Goal: Task Accomplishment & Management: Use online tool/utility

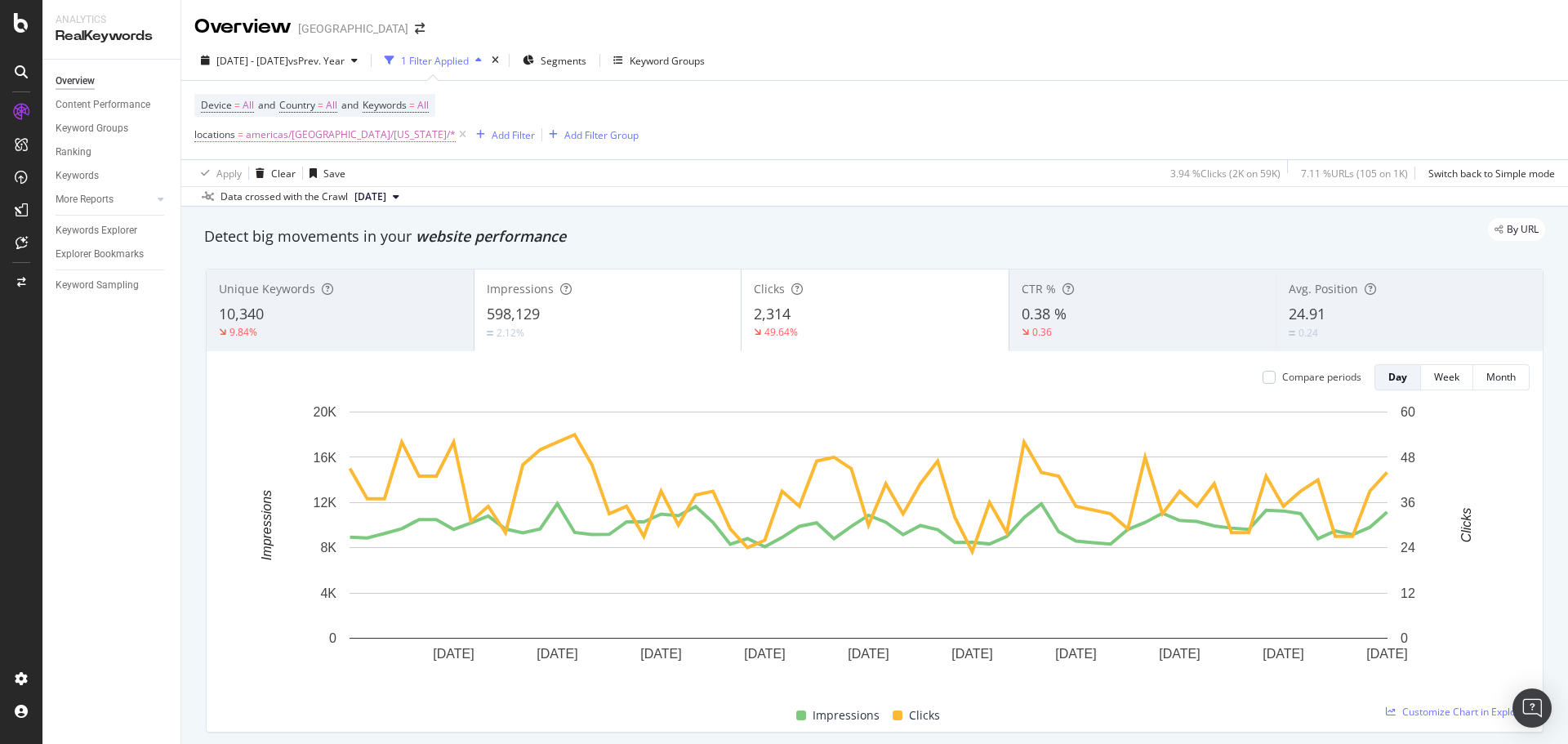
click at [288, 134] on span "americas/[GEOGRAPHIC_DATA]/[US_STATE]/*" at bounding box center [351, 134] width 210 height 23
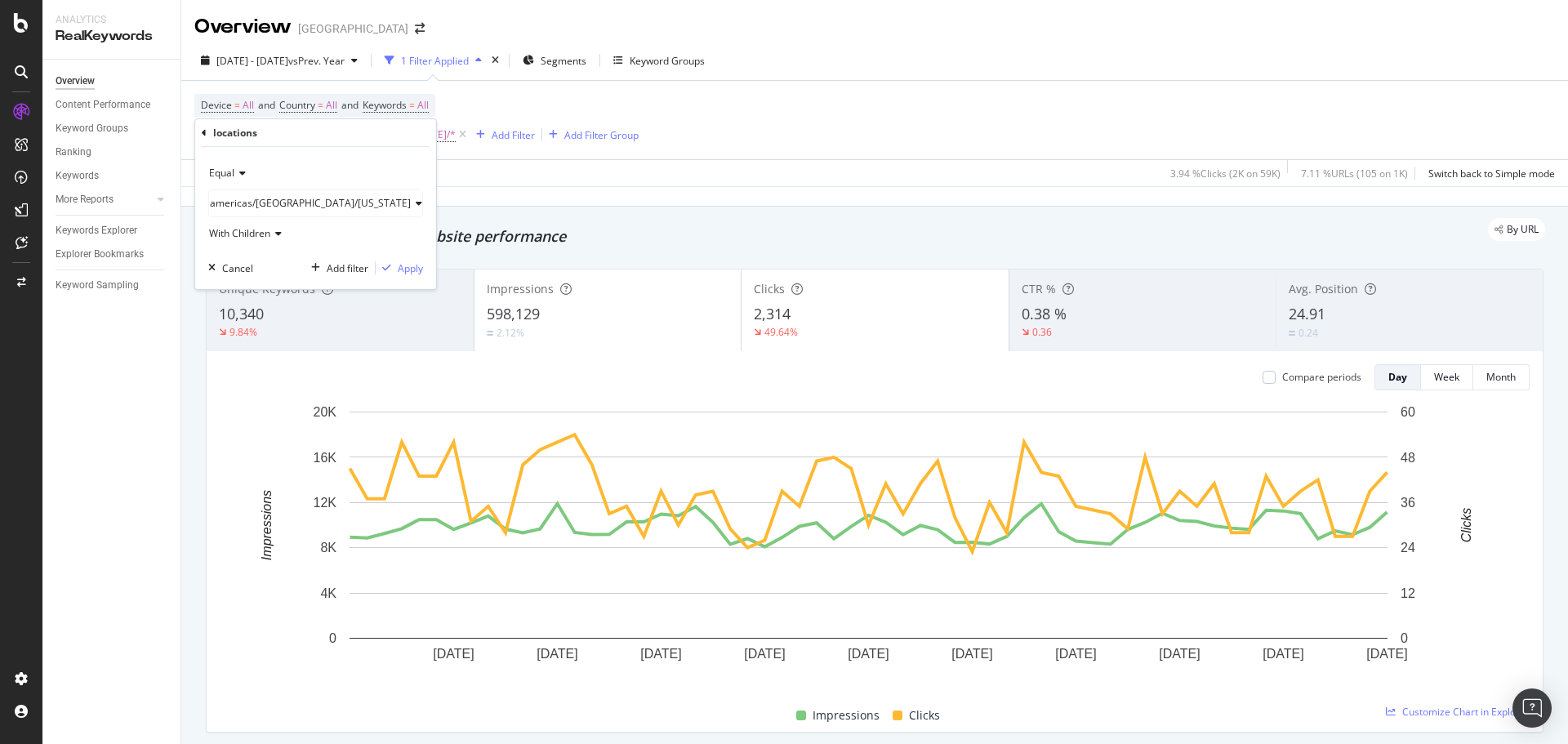
click at [215, 139] on div "locations" at bounding box center [235, 132] width 44 height 14
click at [199, 130] on div "locations Equal [GEOGRAPHIC_DATA]/[GEOGRAPHIC_DATA]/[US_STATE] With Children Ca…" at bounding box center [315, 204] width 241 height 170
click at [200, 138] on div "locations Equal [GEOGRAPHIC_DATA]/[GEOGRAPHIC_DATA]/[US_STATE] With Children Ca…" at bounding box center [315, 204] width 241 height 170
click at [204, 134] on icon at bounding box center [203, 133] width 5 height 9
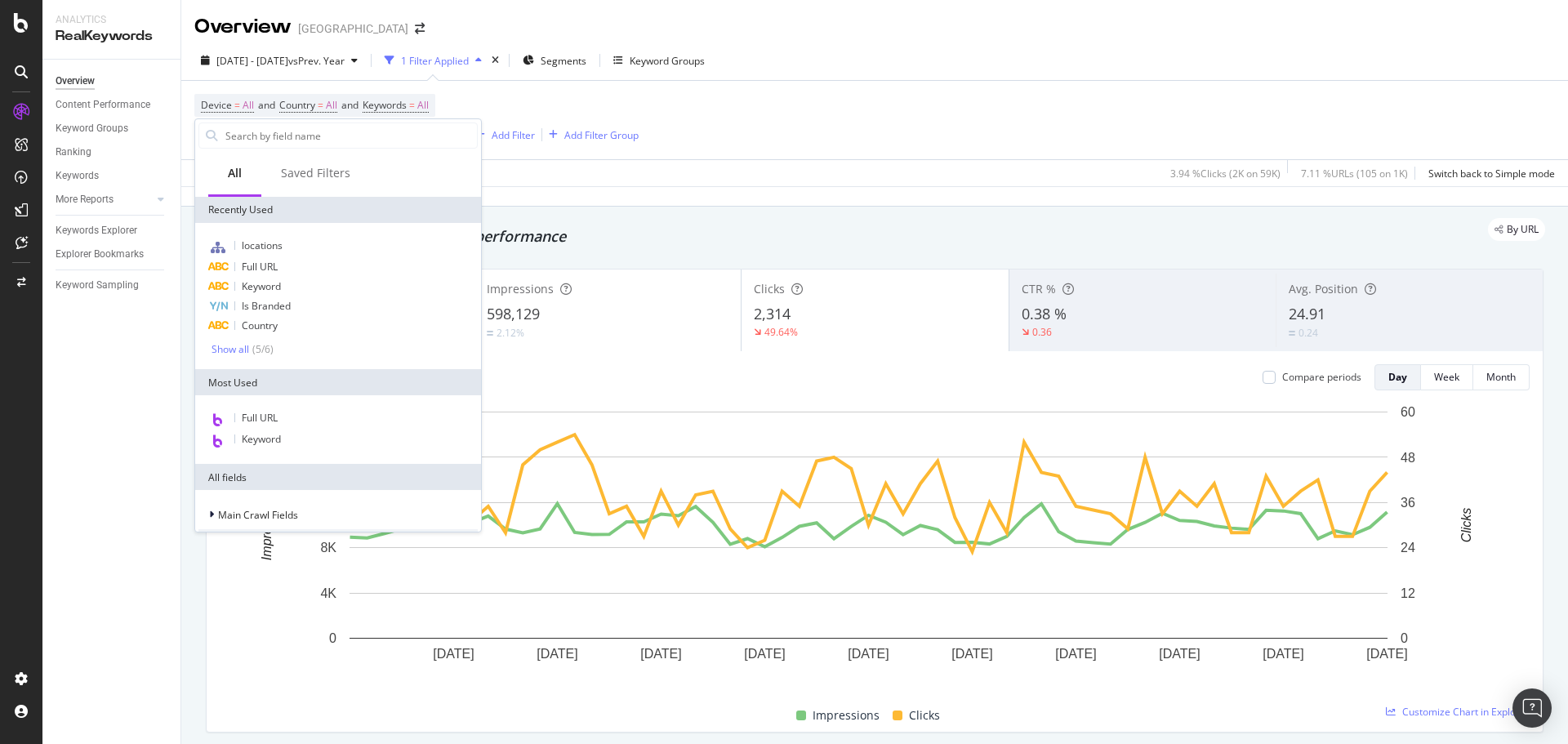
click at [592, 168] on div "Apply Clear Save 3.94 % Clicks ( 2K on 59K ) 7.11 % URLs ( 105 on 1K ) Switch b…" at bounding box center [875, 172] width 1386 height 26
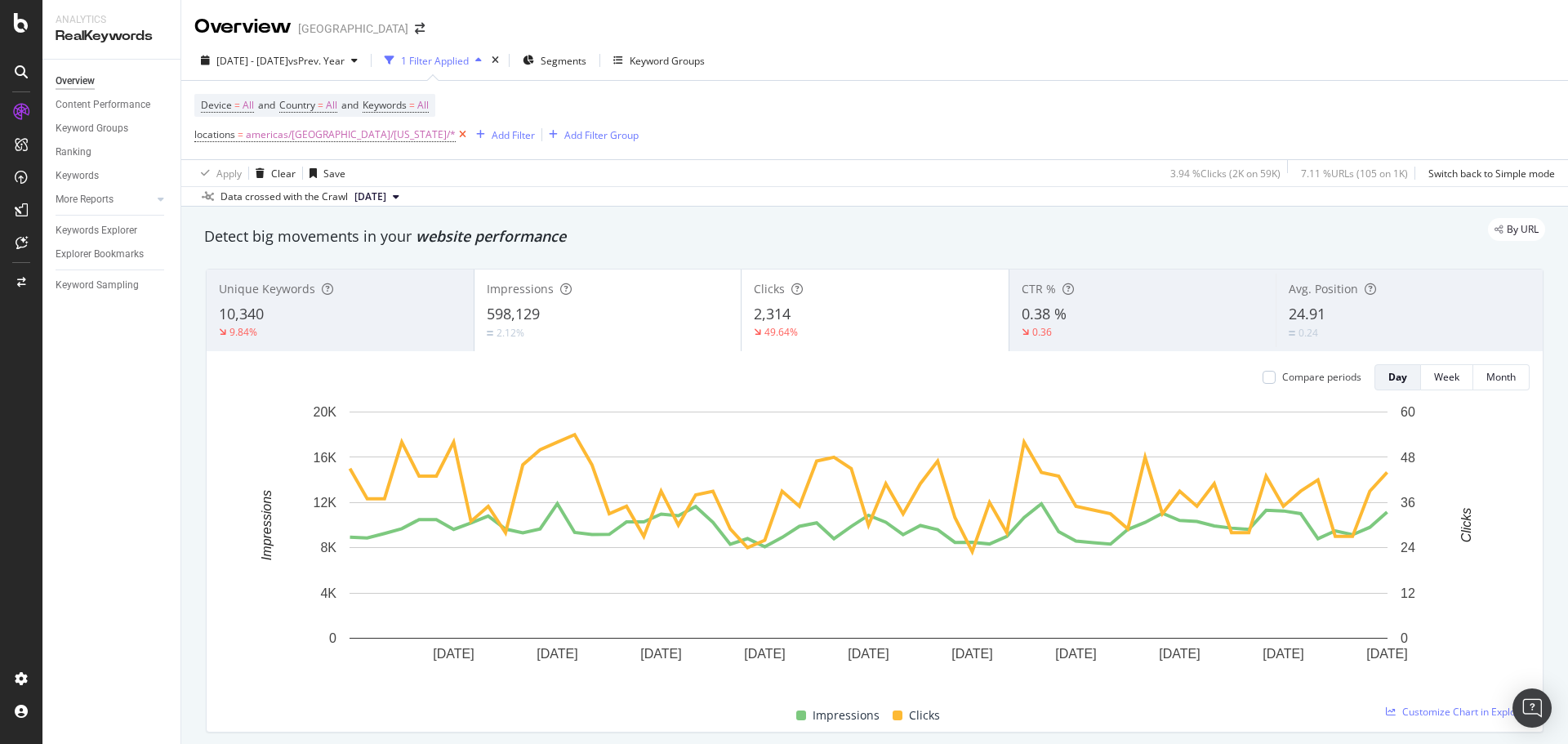
click at [456, 134] on icon at bounding box center [462, 134] width 14 height 16
click at [492, 137] on div "Add Filter" at bounding box center [514, 135] width 44 height 14
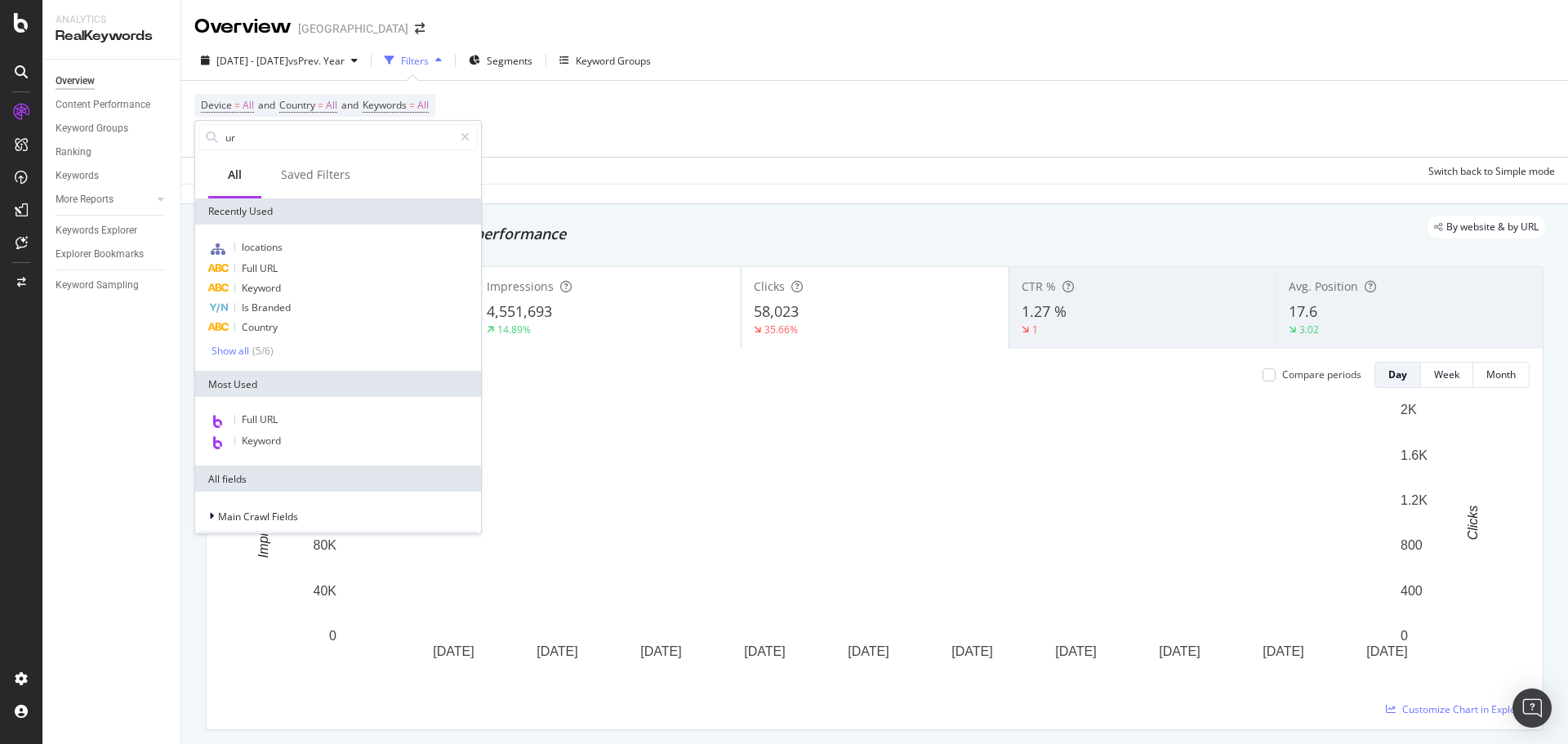
type input "url"
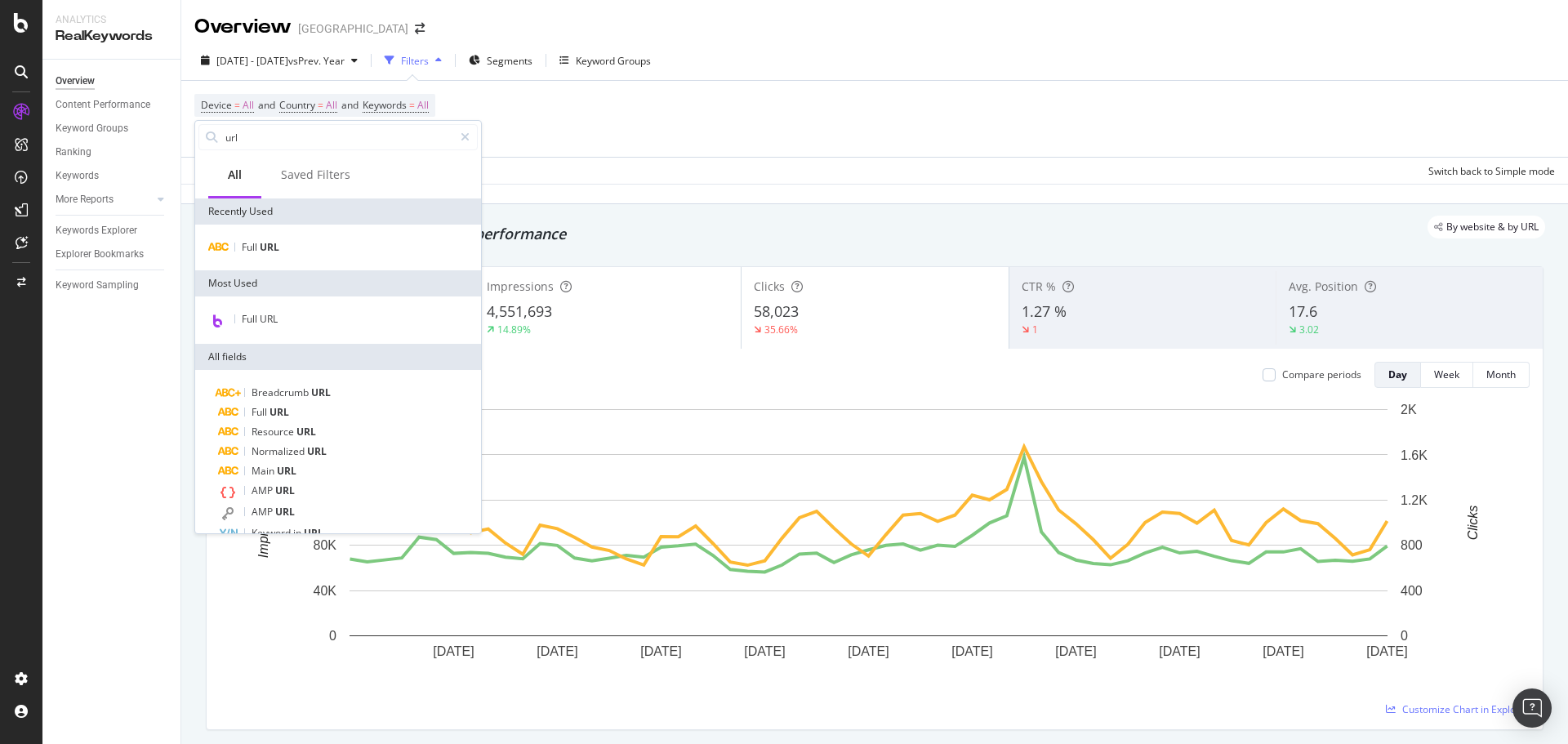
click at [258, 249] on span "Full" at bounding box center [251, 247] width 18 height 14
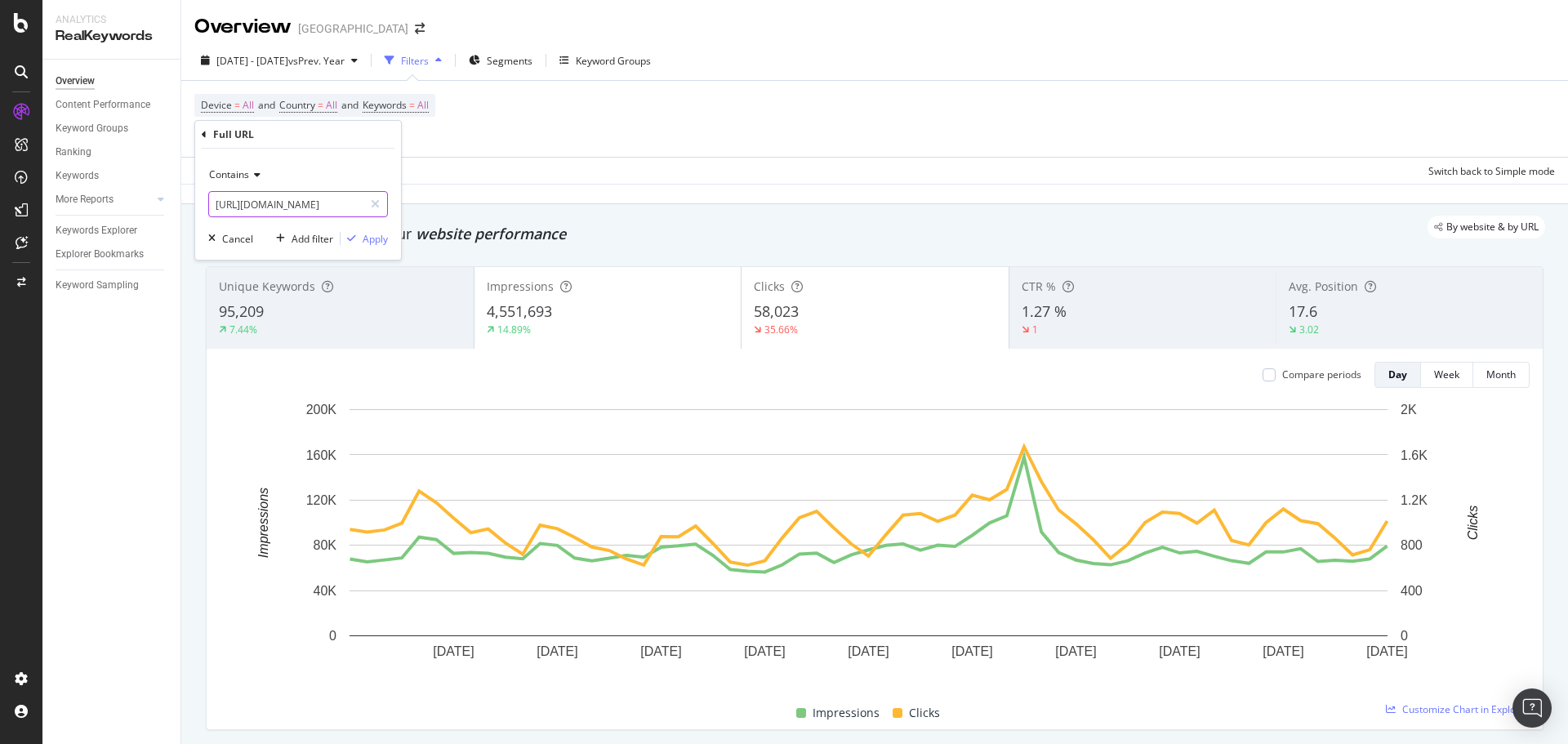
click at [260, 200] on input "[URL][DOMAIN_NAME]" at bounding box center [286, 204] width 154 height 26
paste input "inspiration/blogs/golf-trip-[GEOGRAPHIC_DATA]-tips-tricks"
type input "[URL][DOMAIN_NAME]"
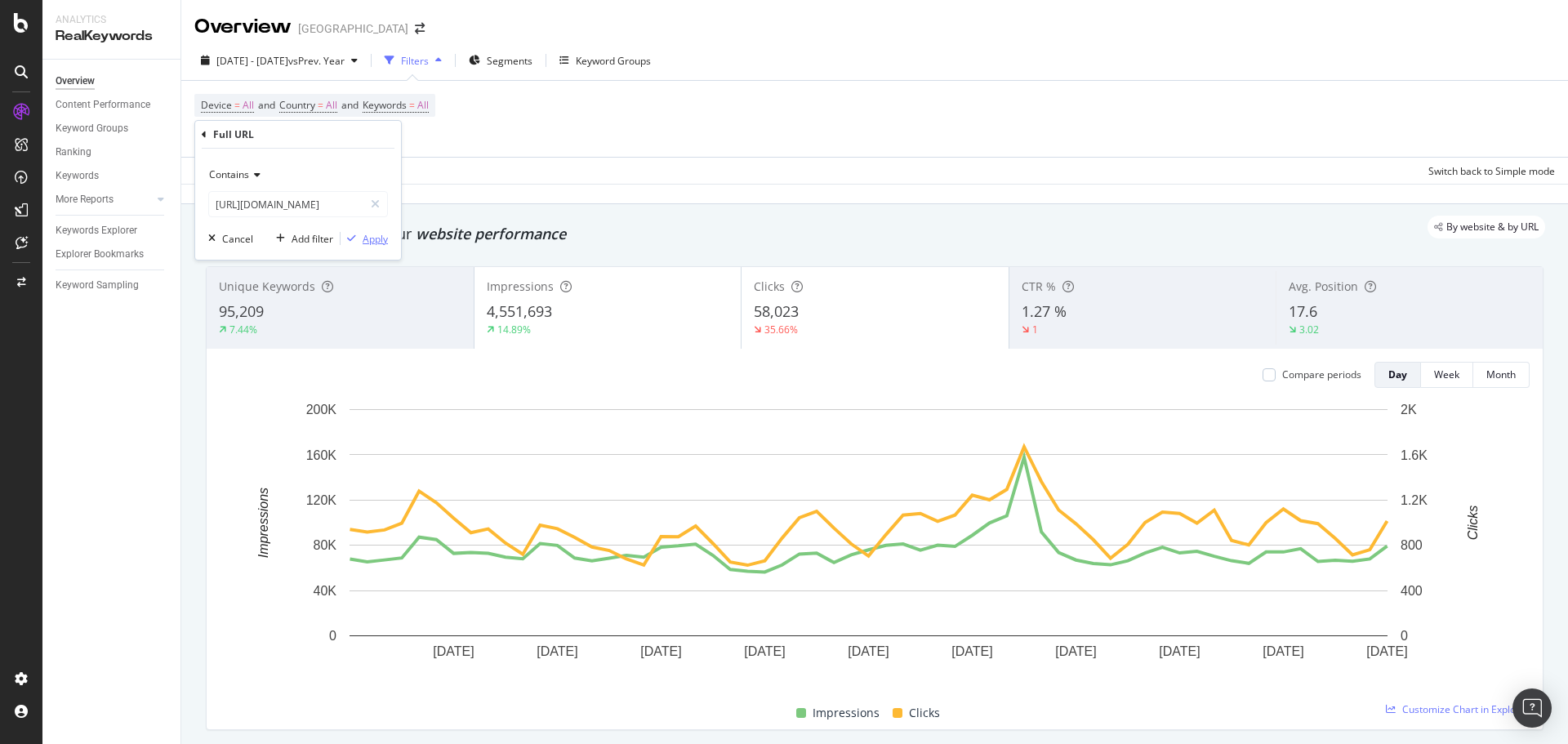
click at [365, 241] on div "Apply" at bounding box center [375, 238] width 26 height 14
